Goal: Task Accomplishment & Management: Manage account settings

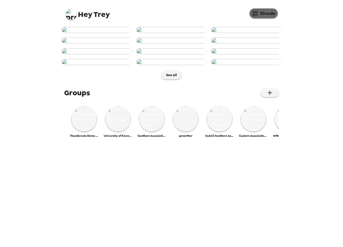
click at [261, 15] on button "IDcode" at bounding box center [264, 13] width 28 height 10
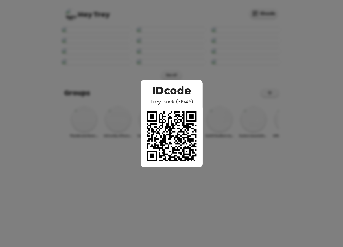
drag, startPoint x: 233, startPoint y: 58, endPoint x: 206, endPoint y: 62, distance: 26.8
click at [232, 58] on div "IDcode Trey Buck ( 31546 )" at bounding box center [171, 123] width 343 height 247
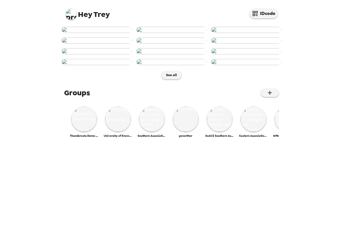
click at [112, 33] on img at bounding box center [97, 30] width 70 height 6
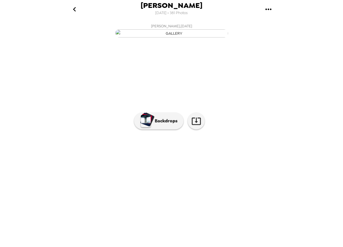
scroll to position [0, 587]
click at [219, 178] on img at bounding box center [224, 162] width 43 height 29
click at [163, 125] on p "Backdrops" at bounding box center [165, 121] width 26 height 7
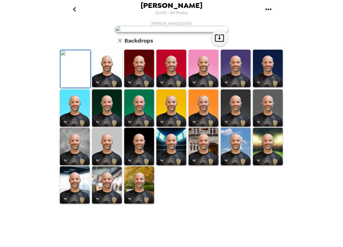
scroll to position [0, 0]
click at [74, 8] on icon "go back" at bounding box center [74, 9] width 9 height 9
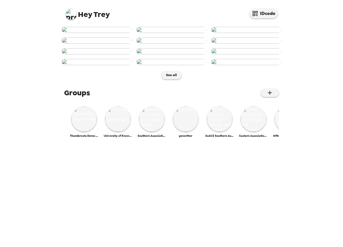
click at [71, 14] on img at bounding box center [71, 13] width 11 height 11
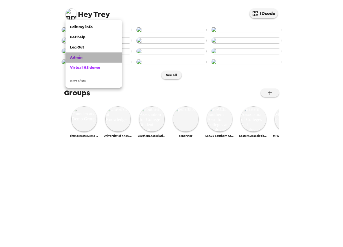
click at [77, 59] on span "Admin" at bounding box center [76, 57] width 12 height 5
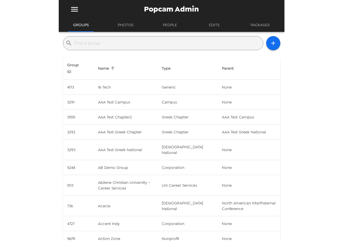
click at [141, 45] on input "text" at bounding box center [168, 43] width 186 height 9
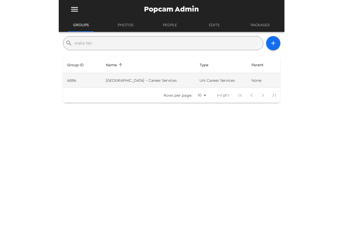
type input "wake tec"
click at [163, 80] on td "Wake Tech Community College - Career Services" at bounding box center [148, 80] width 94 height 15
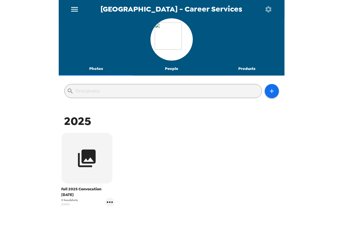
click at [172, 69] on button "People" at bounding box center [171, 69] width 75 height 14
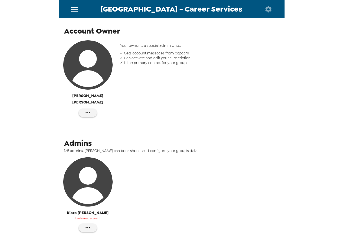
scroll to position [90, 0]
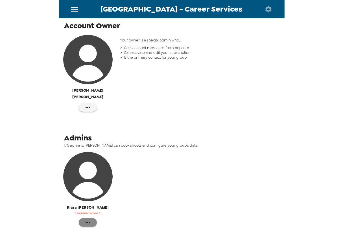
click at [88, 219] on icon "button" at bounding box center [87, 222] width 7 height 7
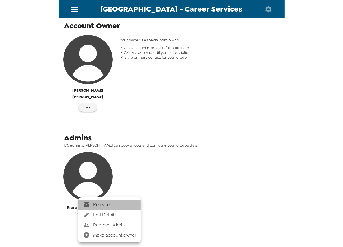
click at [111, 205] on span "Reinvite" at bounding box center [114, 205] width 43 height 7
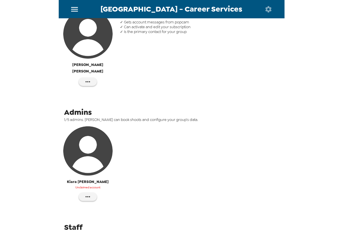
scroll to position [3, 0]
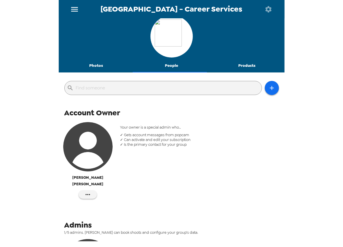
click at [96, 62] on button "Photos" at bounding box center [96, 66] width 75 height 14
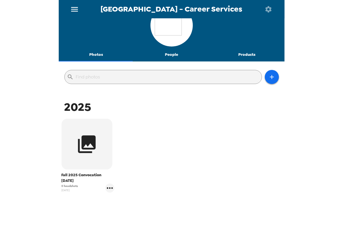
scroll to position [22, 0]
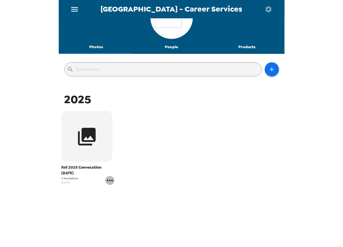
click at [108, 180] on icon "gallery menu" at bounding box center [109, 180] width 9 height 9
click at [138, 193] on span "Edit Shoot" at bounding box center [142, 192] width 47 height 7
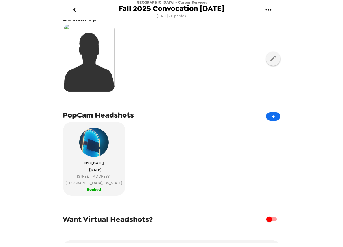
scroll to position [45, 0]
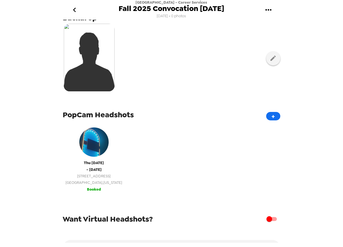
click at [90, 182] on span "Raleigh , North Carolina" at bounding box center [94, 183] width 57 height 6
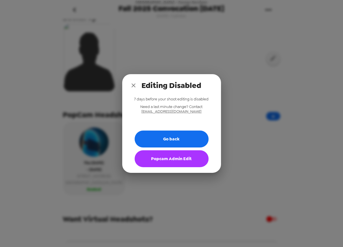
click at [165, 159] on button "Popcam Admin Edit" at bounding box center [172, 159] width 74 height 17
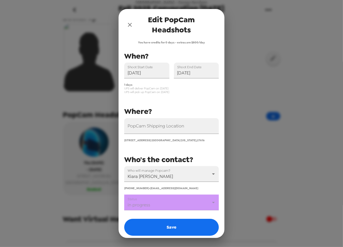
click at [129, 25] on icon "close" at bounding box center [130, 25] width 4 height 4
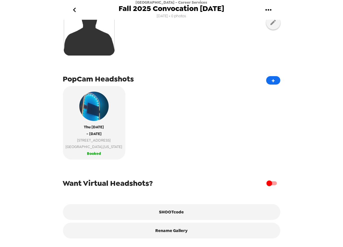
scroll to position [84, 0]
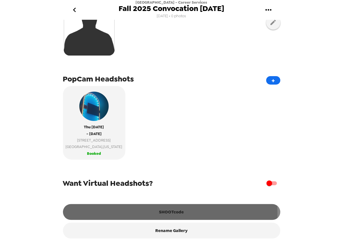
click at [168, 213] on button "SHOOTcode" at bounding box center [171, 212] width 217 height 16
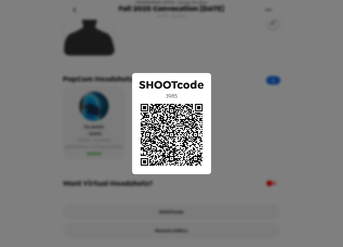
click at [169, 35] on div "SHOOTcode 3985" at bounding box center [171, 123] width 343 height 247
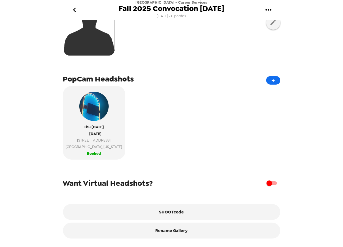
scroll to position [0, 0]
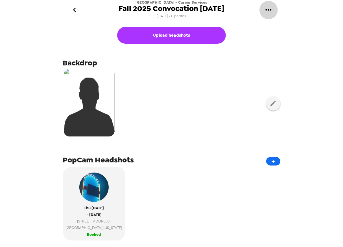
click at [269, 8] on icon "gallery menu" at bounding box center [268, 9] width 9 height 9
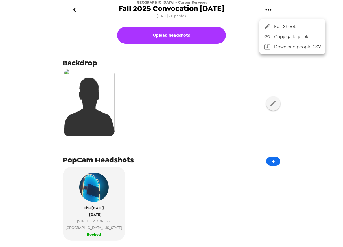
click at [221, 145] on div at bounding box center [171, 123] width 343 height 247
click at [78, 10] on icon "go back" at bounding box center [74, 9] width 9 height 9
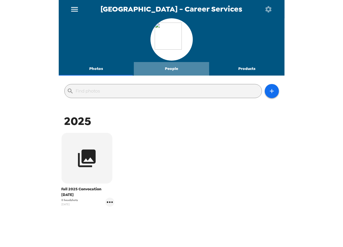
click at [172, 71] on button "People" at bounding box center [171, 69] width 75 height 14
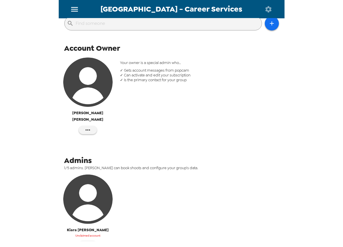
scroll to position [113, 0]
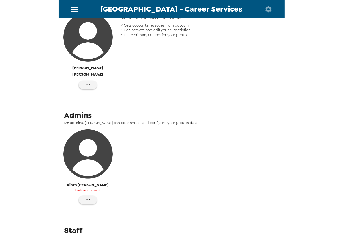
click at [162, 62] on div "Your owner is a special admin who… ✓ Gets account messages from popcam ✓ Can ac…" at bounding box center [199, 53] width 167 height 85
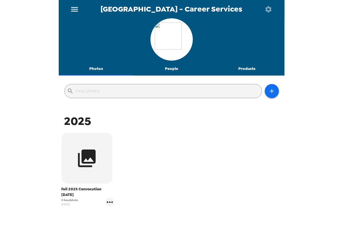
click at [171, 65] on button "People" at bounding box center [171, 69] width 75 height 14
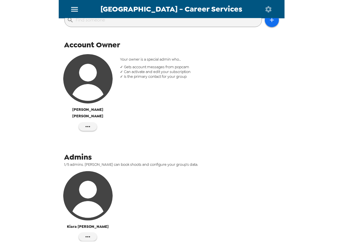
scroll to position [21, 0]
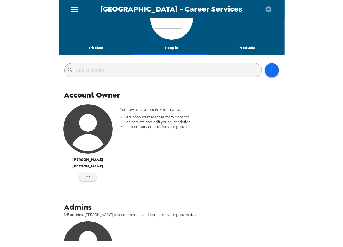
click at [90, 49] on button "Photos" at bounding box center [96, 48] width 75 height 14
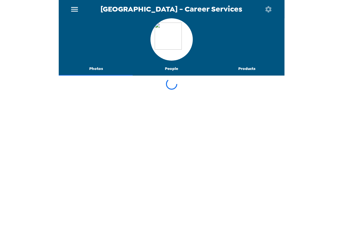
scroll to position [0, 0]
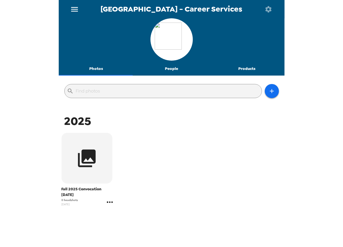
click at [111, 202] on icon "gallery menu" at bounding box center [110, 202] width 6 height 1
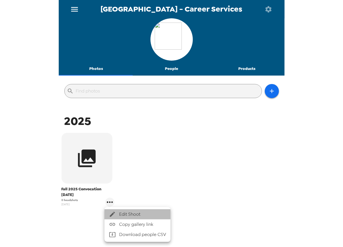
click at [123, 213] on span "Edit Shoot" at bounding box center [142, 214] width 47 height 7
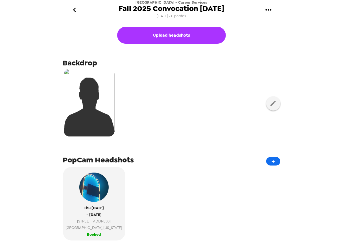
scroll to position [84, 0]
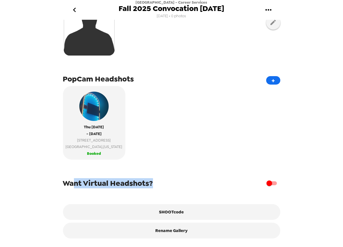
drag, startPoint x: 115, startPoint y: 182, endPoint x: 154, endPoint y: 181, distance: 38.4
click at [154, 181] on div "Want Virtual Headshots?" at bounding box center [171, 183] width 217 height 11
click at [145, 183] on span "Want Virtual Headshots?" at bounding box center [108, 183] width 90 height 10
click at [268, 184] on input "checkbox" at bounding box center [269, 183] width 32 height 11
checkbox input "true"
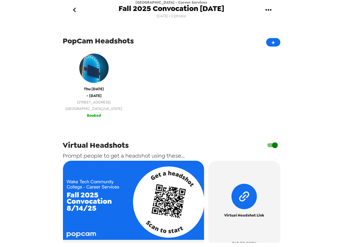
scroll to position [62, 0]
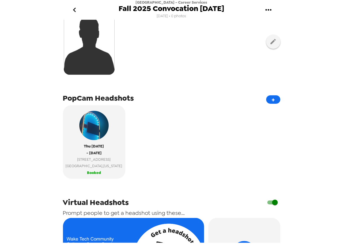
click at [75, 9] on icon "go back" at bounding box center [74, 9] width 9 height 9
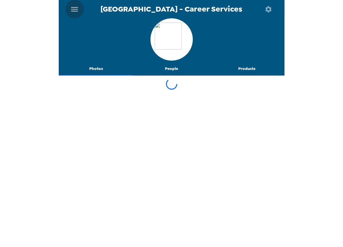
click at [75, 7] on icon "menu" at bounding box center [74, 9] width 9 height 9
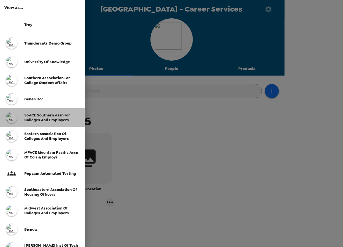
click at [43, 117] on span "SoACE Southern Assn for Colleges and Employers" at bounding box center [47, 118] width 46 height 10
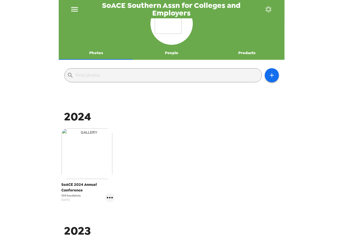
scroll to position [23, 0]
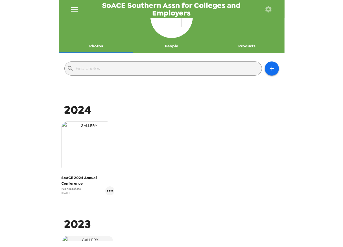
click at [95, 158] on img "button" at bounding box center [87, 147] width 51 height 51
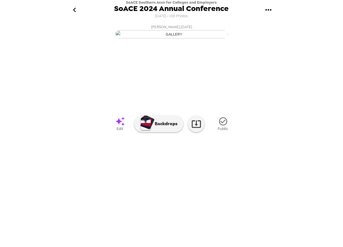
scroll to position [0, 670]
click at [141, 183] on img at bounding box center [142, 167] width 43 height 29
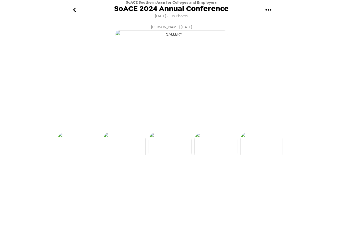
scroll to position [0, 640]
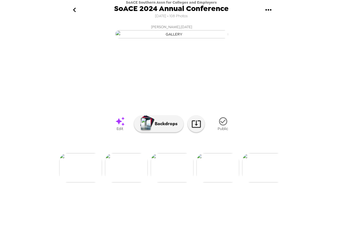
click at [216, 183] on img at bounding box center [218, 167] width 43 height 29
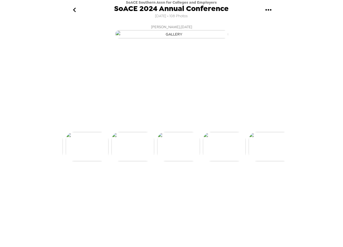
scroll to position [0, 686]
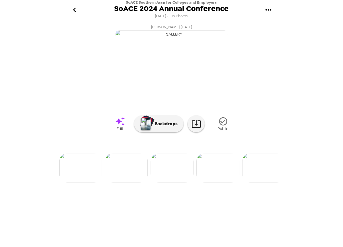
click at [138, 183] on img at bounding box center [126, 167] width 43 height 29
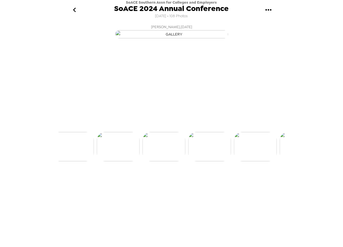
scroll to position [0, 640]
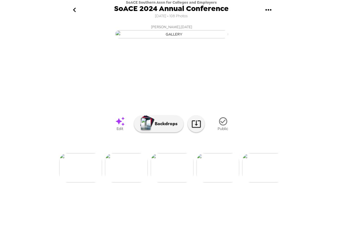
click at [217, 183] on img at bounding box center [218, 167] width 43 height 29
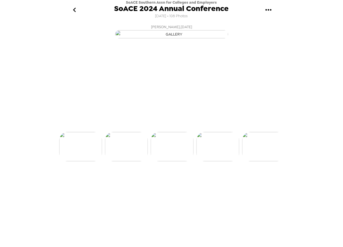
scroll to position [0, 686]
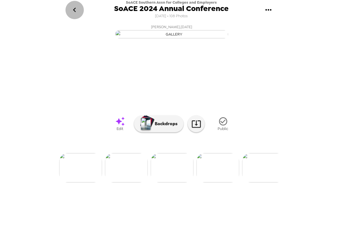
click at [67, 10] on button "go back" at bounding box center [75, 10] width 18 height 18
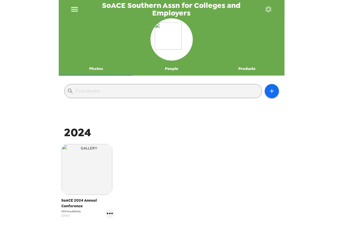
click at [72, 8] on icon "menu" at bounding box center [74, 9] width 9 height 9
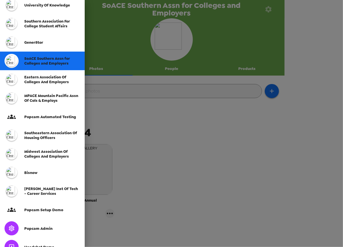
scroll to position [68, 0]
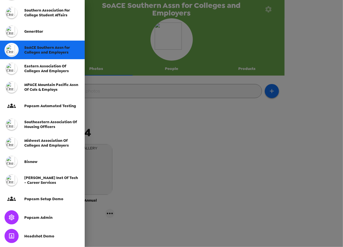
click at [48, 218] on span "Popcam Admin" at bounding box center [38, 217] width 28 height 5
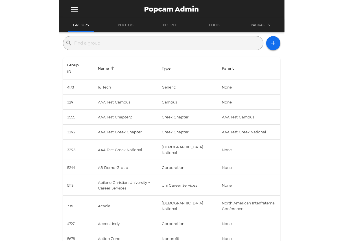
click at [117, 42] on input "text" at bounding box center [168, 43] width 186 height 9
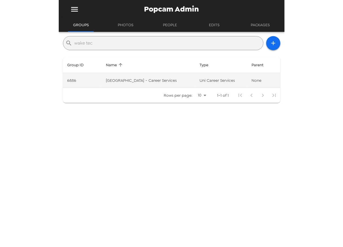
type input "wake tec"
click at [141, 82] on td "Wake Tech Community College - Career Services" at bounding box center [148, 80] width 94 height 15
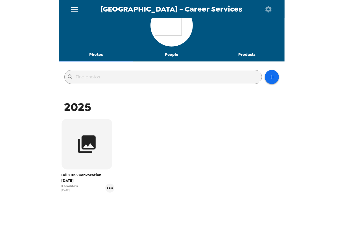
scroll to position [22, 0]
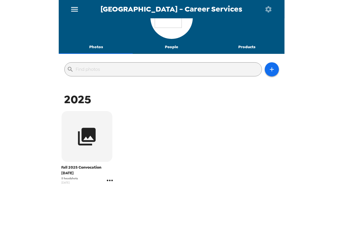
click at [111, 181] on icon "gallery menu" at bounding box center [110, 180] width 6 height 1
click at [124, 194] on span "Edit Shoot" at bounding box center [142, 192] width 47 height 7
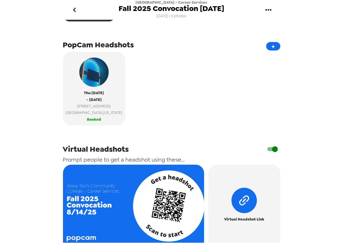
scroll to position [136, 0]
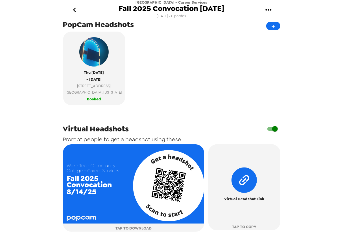
click at [266, 133] on input "checkbox" at bounding box center [275, 129] width 32 height 11
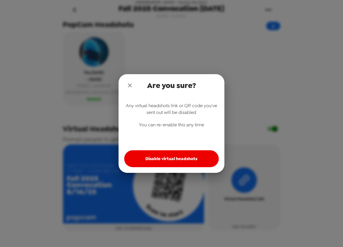
click at [183, 160] on button "Disable virtual headshots" at bounding box center [171, 159] width 95 height 17
checkbox input "false"
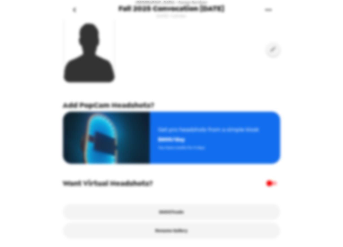
scroll to position [57, 0]
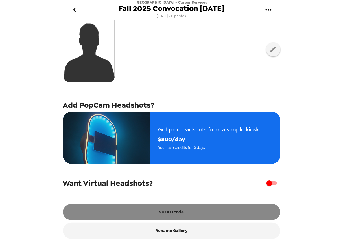
click at [171, 213] on button "SHOOTcode" at bounding box center [171, 212] width 217 height 16
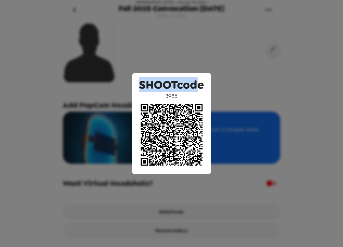
drag, startPoint x: 194, startPoint y: 85, endPoint x: 130, endPoint y: 81, distance: 64.5
click at [130, 81] on div "SHOOTcode 3985" at bounding box center [171, 123] width 343 height 247
click at [164, 87] on span "SHOOTcode" at bounding box center [171, 84] width 65 height 15
drag, startPoint x: 139, startPoint y: 84, endPoint x: 200, endPoint y: 86, distance: 60.8
click at [200, 86] on span "SHOOTcode" at bounding box center [171, 84] width 65 height 15
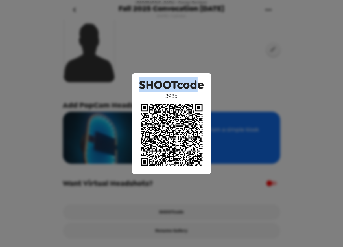
click at [174, 85] on span "SHOOTcode" at bounding box center [171, 84] width 65 height 15
click at [160, 101] on img at bounding box center [171, 135] width 71 height 71
click at [182, 53] on div "SHOOTcode 3985" at bounding box center [171, 123] width 343 height 247
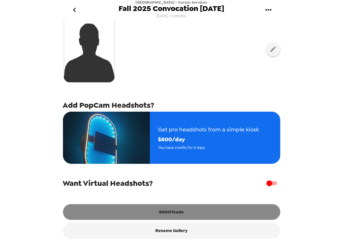
click at [181, 212] on button "SHOOTcode" at bounding box center [171, 212] width 217 height 16
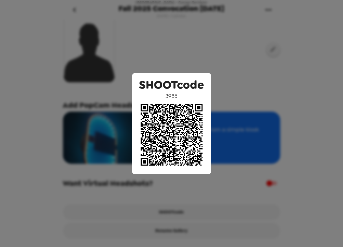
click at [95, 96] on div "SHOOTcode 3985" at bounding box center [171, 123] width 343 height 247
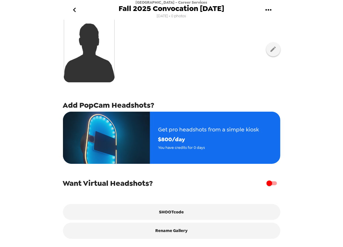
click at [74, 8] on icon "go back" at bounding box center [74, 9] width 9 height 9
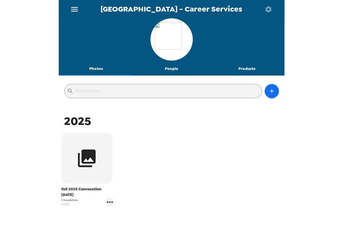
click at [79, 10] on button "menu" at bounding box center [75, 9] width 18 height 18
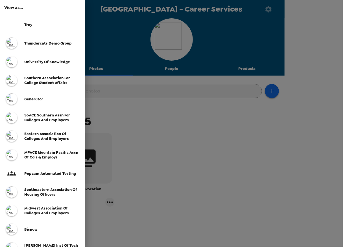
click at [35, 115] on span "SoACE Southern Assn for Colleges and Employers" at bounding box center [47, 118] width 46 height 10
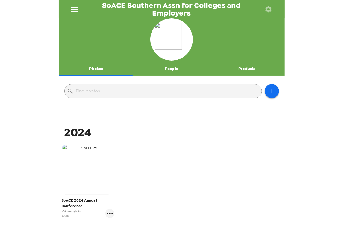
click at [73, 184] on img "button" at bounding box center [87, 169] width 51 height 51
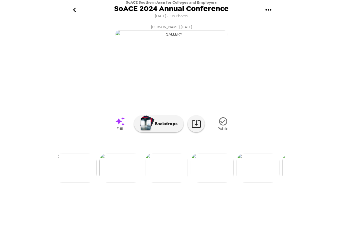
scroll to position [0, 212]
click at [141, 183] on img at bounding box center [142, 167] width 43 height 29
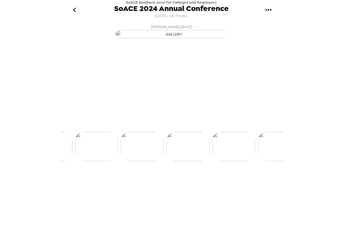
scroll to position [0, 183]
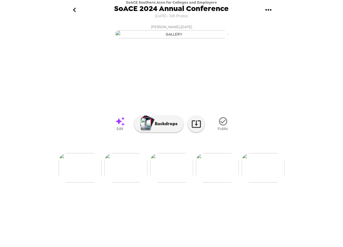
click at [84, 183] on img at bounding box center [80, 167] width 43 height 29
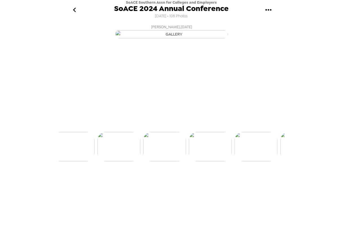
scroll to position [0, 91]
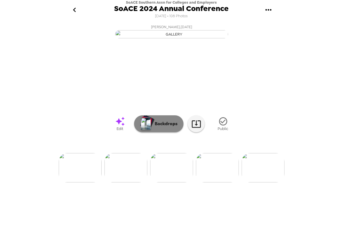
click at [160, 132] on button "Backdrops" at bounding box center [158, 123] width 49 height 17
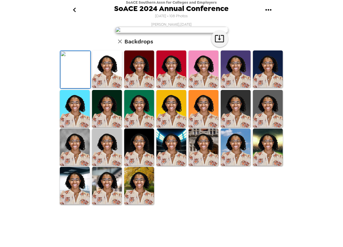
scroll to position [93, 0]
click at [118, 43] on icon "button" at bounding box center [120, 42] width 4 height 4
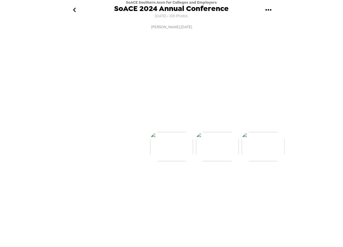
scroll to position [0, 91]
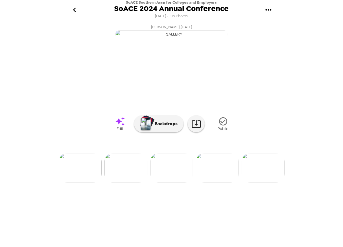
drag, startPoint x: 77, startPoint y: 13, endPoint x: 269, endPoint y: 13, distance: 192.0
click at [176, 20] on header "SoACE Southern Assn for Colleges and Employers SoACE 2024 Annual Conference 11/…" at bounding box center [172, 11] width 226 height 22
click at [266, 10] on icon "gallery menu" at bounding box center [268, 9] width 6 height 1
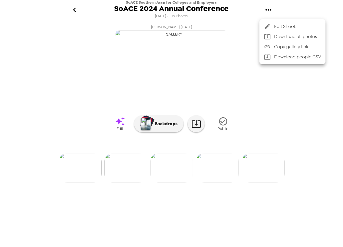
click at [273, 26] on div at bounding box center [269, 26] width 10 height 7
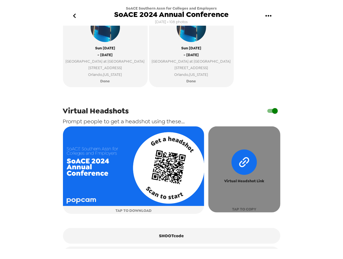
scroll to position [229, 0]
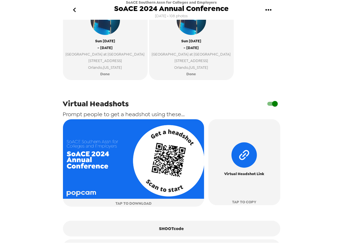
click at [75, 5] on button "go back" at bounding box center [75, 10] width 18 height 18
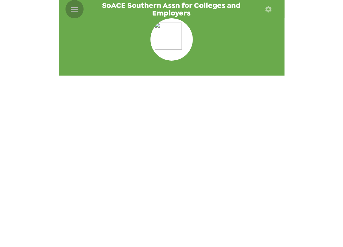
click at [72, 10] on icon "menu" at bounding box center [74, 9] width 9 height 9
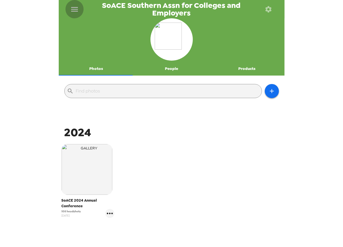
click at [77, 6] on icon "menu" at bounding box center [74, 9] width 9 height 9
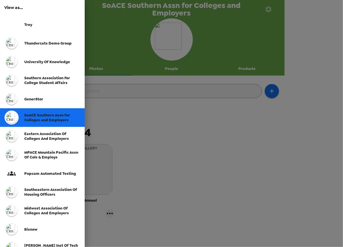
click at [49, 27] on div "Trey" at bounding box center [42, 24] width 85 height 19
